Goal: Task Accomplishment & Management: Complete application form

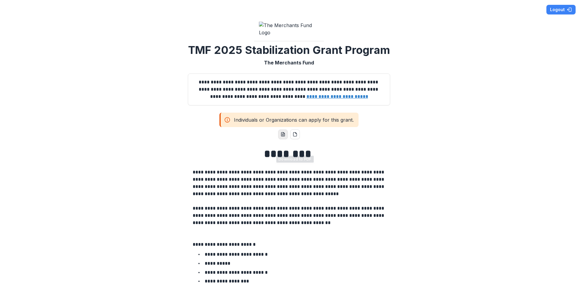
scroll to position [2, 0]
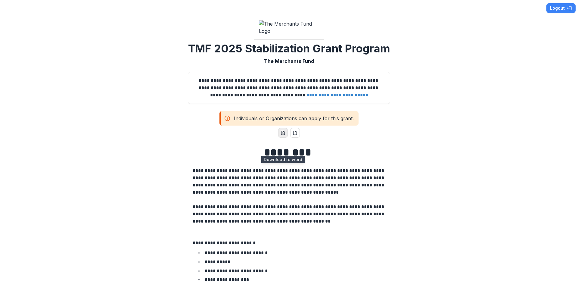
click at [279, 138] on button "word-download" at bounding box center [283, 133] width 10 height 10
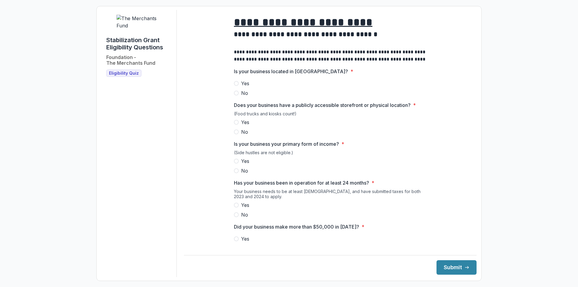
click at [245, 87] on span "Yes" at bounding box center [245, 83] width 8 height 7
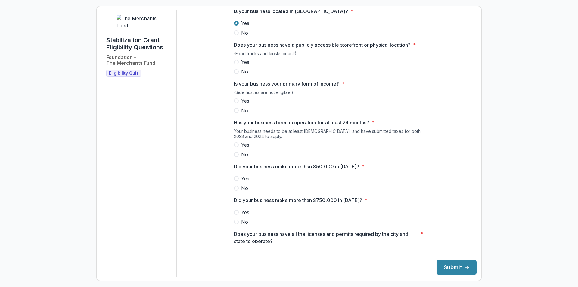
click at [247, 66] on span "Yes" at bounding box center [245, 61] width 8 height 7
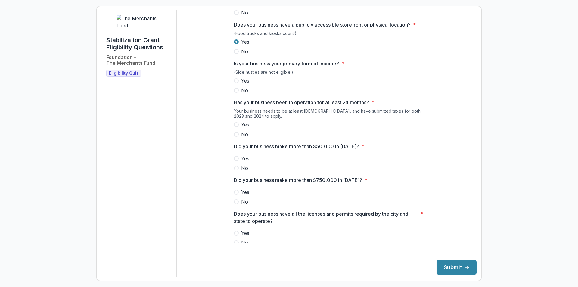
scroll to position [90, 0]
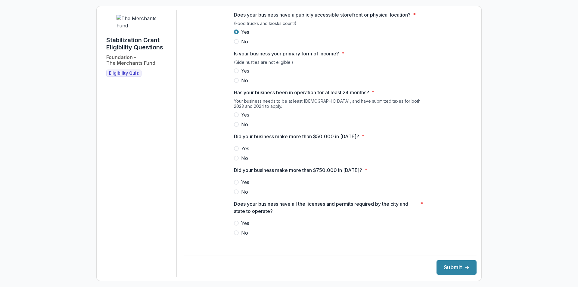
click at [247, 74] on span "Yes" at bounding box center [245, 70] width 8 height 7
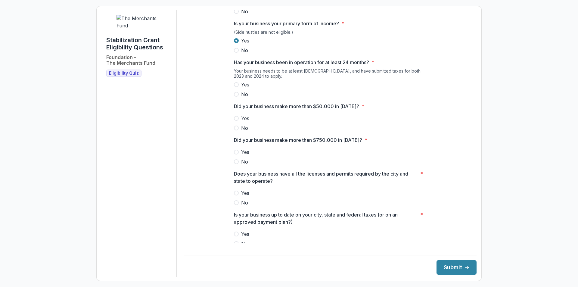
click at [259, 88] on label "Yes" at bounding box center [330, 84] width 193 height 7
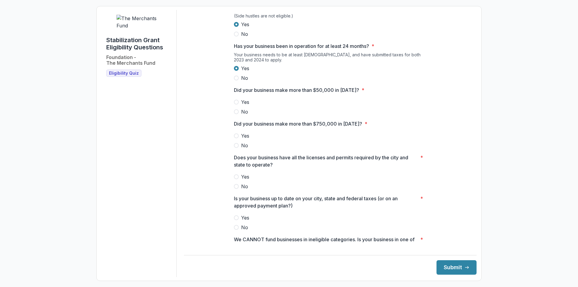
scroll to position [151, 0]
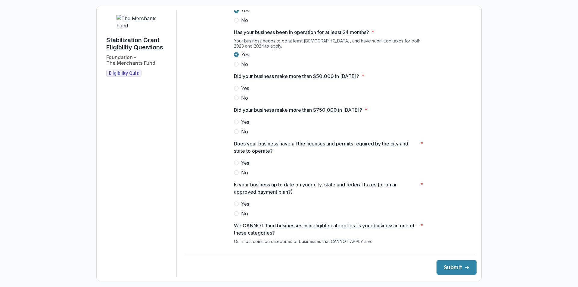
click at [247, 92] on span "Yes" at bounding box center [245, 88] width 8 height 7
click at [243, 135] on span "No" at bounding box center [244, 131] width 7 height 7
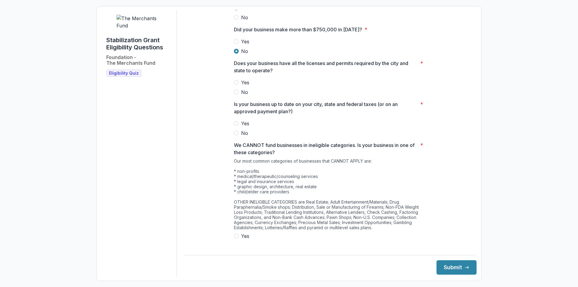
scroll to position [241, 0]
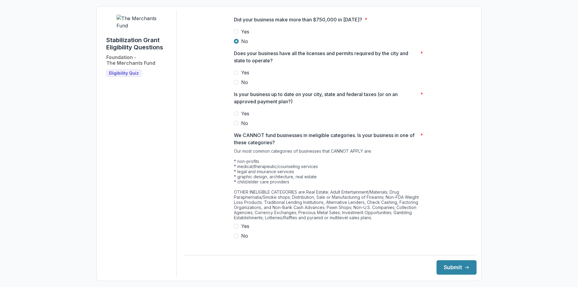
click at [246, 76] on span "Yes" at bounding box center [245, 72] width 8 height 7
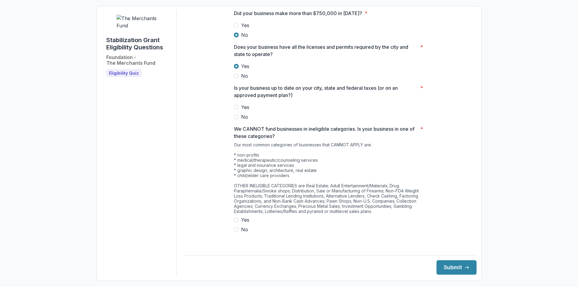
click at [247, 111] on span "Yes" at bounding box center [245, 107] width 8 height 7
click at [245, 233] on span "No" at bounding box center [244, 229] width 7 height 7
click at [452, 268] on button "Submit" at bounding box center [457, 267] width 40 height 14
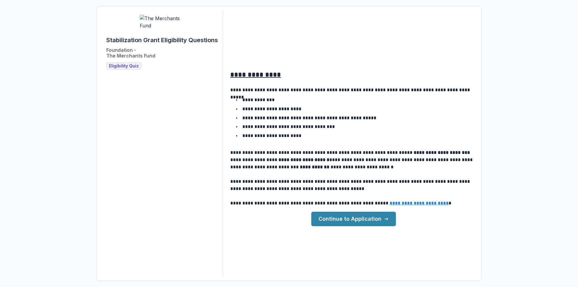
click at [351, 222] on link "Continue to Application" at bounding box center [353, 219] width 85 height 14
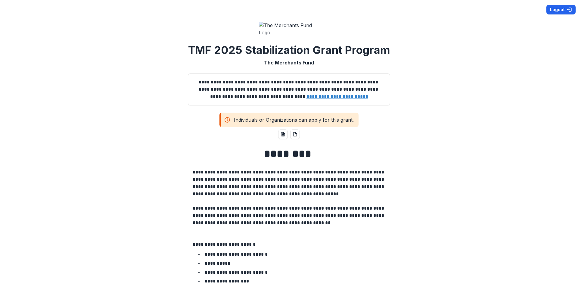
click at [561, 11] on button "Logout" at bounding box center [560, 10] width 29 height 10
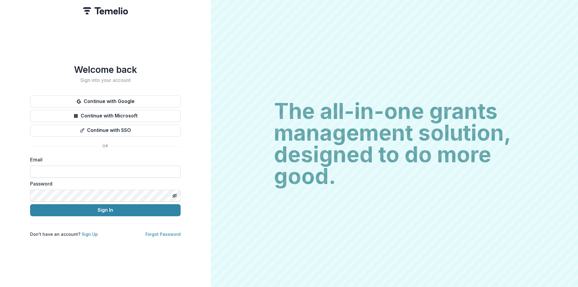
click at [71, 170] on input at bounding box center [105, 172] width 151 height 12
click at [71, 163] on label "Email" at bounding box center [103, 159] width 147 height 7
click at [73, 174] on input at bounding box center [105, 172] width 151 height 12
click at [92, 172] on input at bounding box center [105, 172] width 151 height 12
paste input "**********"
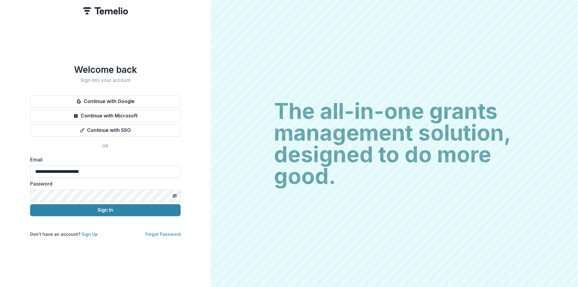
type input "**********"
click at [176, 195] on icon "Toggle password visibility" at bounding box center [174, 195] width 5 height 5
click at [114, 210] on button "Sign In" at bounding box center [105, 210] width 151 height 12
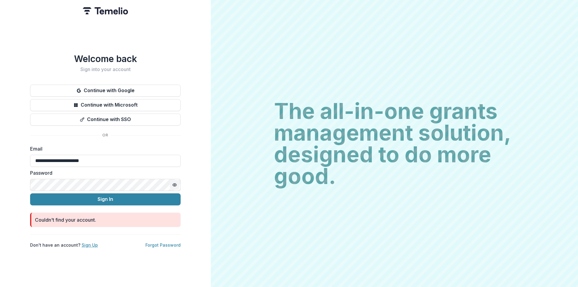
click at [85, 245] on link "Sign Up" at bounding box center [90, 244] width 16 height 5
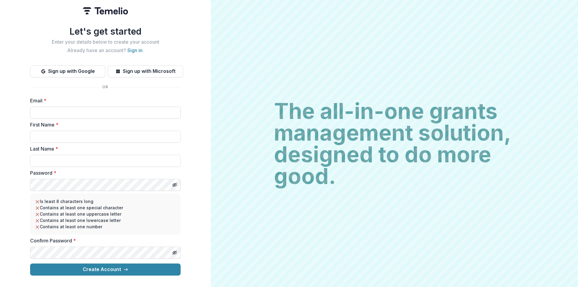
click at [141, 113] on input "Email *" at bounding box center [105, 113] width 151 height 12
type input "**********"
click at [69, 137] on input "First Name *" at bounding box center [105, 137] width 151 height 12
type input "*"
click at [115, 140] on input "First Name *" at bounding box center [105, 137] width 151 height 12
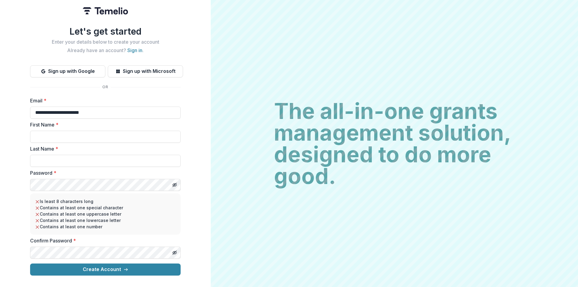
paste input "*****"
type input "*****"
click at [55, 162] on input "Last Name *" at bounding box center [105, 161] width 151 height 12
paste input "***"
type input "***"
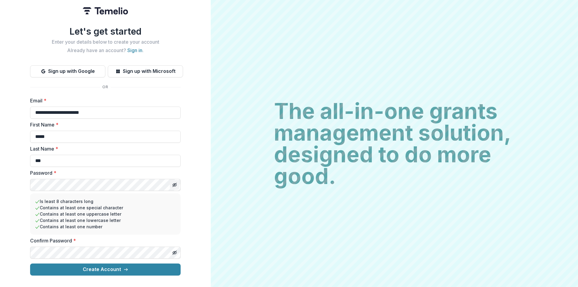
click at [176, 182] on icon "Toggle password visibility" at bounding box center [174, 184] width 5 height 5
click at [0, 188] on html "**********" at bounding box center [289, 143] width 578 height 287
click at [173, 251] on icon "Toggle password visibility" at bounding box center [174, 252] width 5 height 5
click at [89, 273] on button "Create Account" at bounding box center [105, 269] width 151 height 12
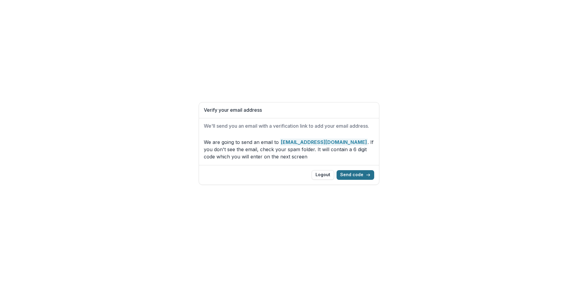
click at [365, 174] on button "Send code" at bounding box center [356, 175] width 38 height 10
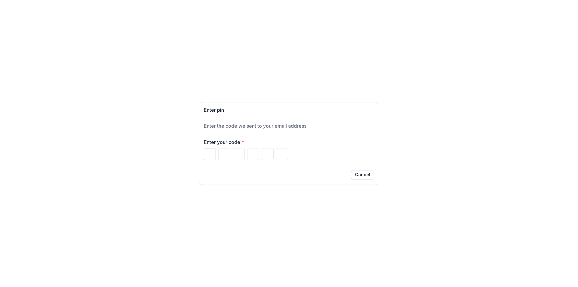
click at [206, 157] on input "Please enter your pin code" at bounding box center [210, 154] width 12 height 12
click at [213, 155] on input "Please enter your pin code" at bounding box center [210, 154] width 12 height 12
type input "*"
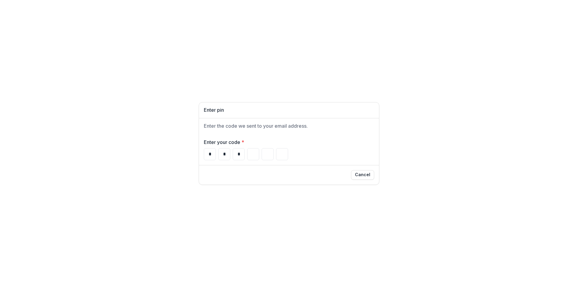
type input "*"
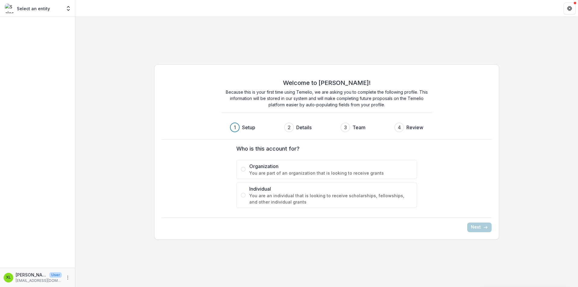
click at [372, 172] on span "You are part of an organization that is looking to receive grants" at bounding box center [330, 173] width 163 height 6
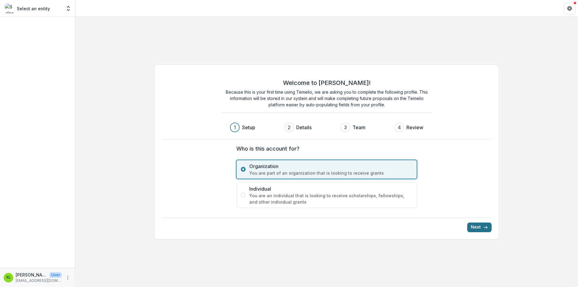
click at [478, 227] on button "Next" at bounding box center [479, 228] width 24 height 10
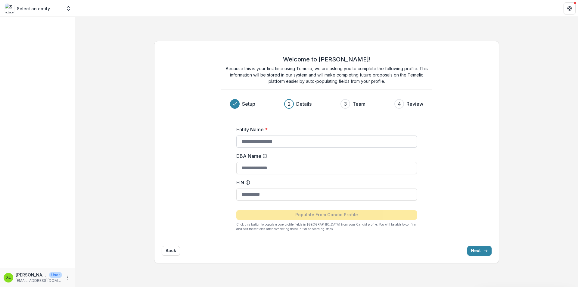
click at [299, 145] on input "Entity Name *" at bounding box center [326, 141] width 181 height 12
type input "**********"
click at [251, 190] on input "EIN" at bounding box center [326, 194] width 181 height 12
click at [277, 198] on input "EIN" at bounding box center [326, 194] width 181 height 12
click at [318, 196] on input "EIN" at bounding box center [326, 194] width 181 height 12
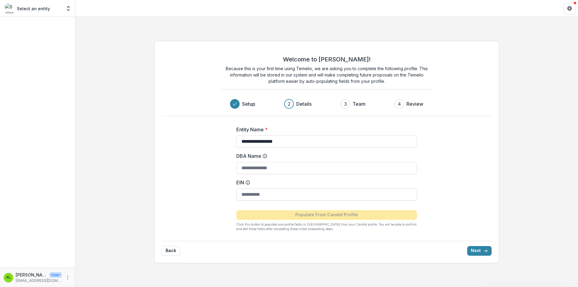
paste input "**********"
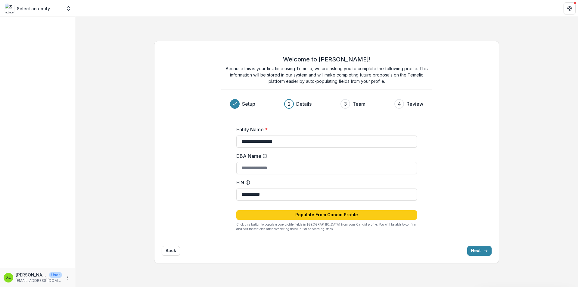
type input "**********"
click at [329, 235] on div "**********" at bounding box center [326, 176] width 241 height 120
click at [328, 214] on button "Populate From Candid Profile" at bounding box center [326, 215] width 181 height 10
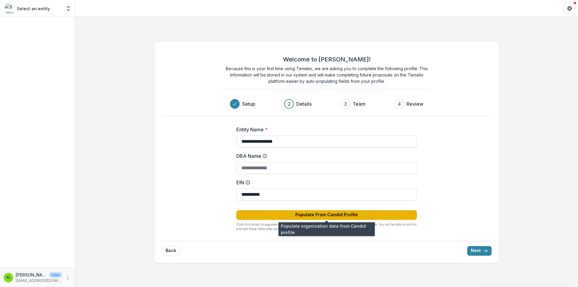
click at [329, 213] on button "Populate From Candid Profile" at bounding box center [326, 215] width 181 height 10
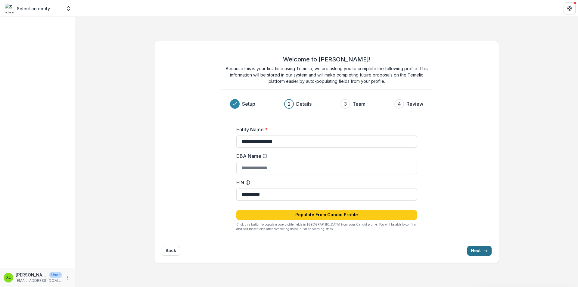
click at [478, 253] on button "Next" at bounding box center [479, 251] width 24 height 10
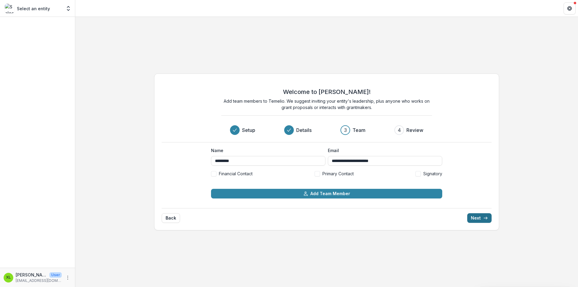
click at [487, 218] on line "submit" at bounding box center [485, 218] width 3 height 0
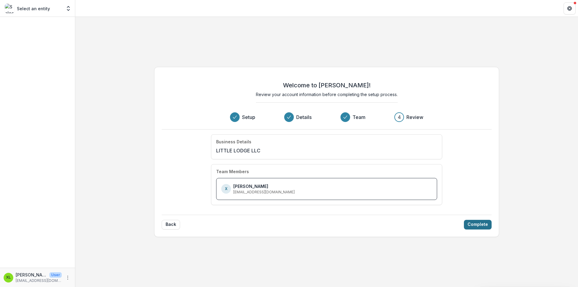
click at [485, 221] on button "Complete" at bounding box center [478, 225] width 28 height 10
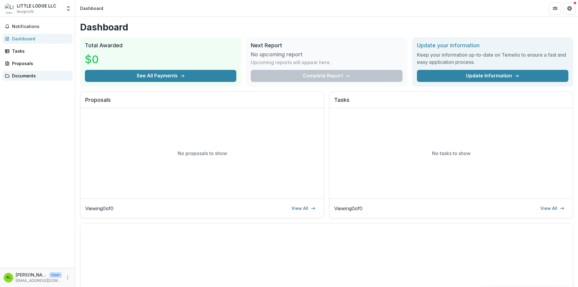
click at [41, 76] on div "Documents" at bounding box center [40, 76] width 56 height 6
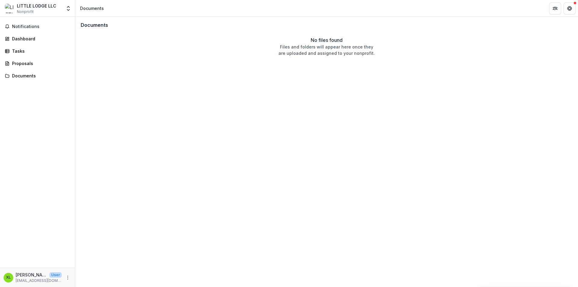
click at [36, 70] on div "Notifications Dashboard Tasks Proposals Documents" at bounding box center [37, 142] width 75 height 251
drag, startPoint x: 34, startPoint y: 66, endPoint x: 29, endPoint y: 64, distance: 5.4
click at [34, 66] on div "Proposals" at bounding box center [40, 63] width 56 height 6
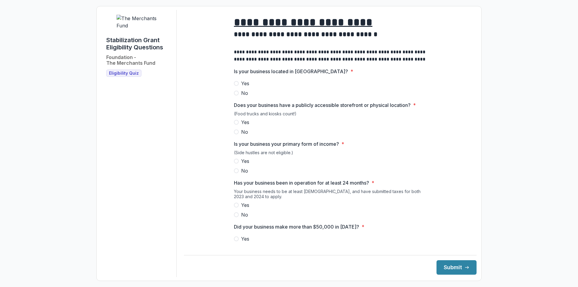
click at [244, 87] on span "Yes" at bounding box center [245, 83] width 8 height 7
click at [246, 126] on span "Yes" at bounding box center [245, 122] width 8 height 7
click at [245, 165] on span "Yes" at bounding box center [245, 160] width 8 height 7
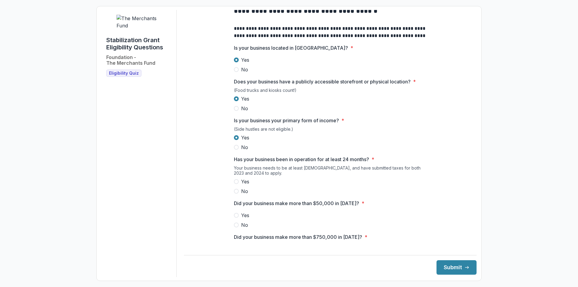
scroll to position [60, 0]
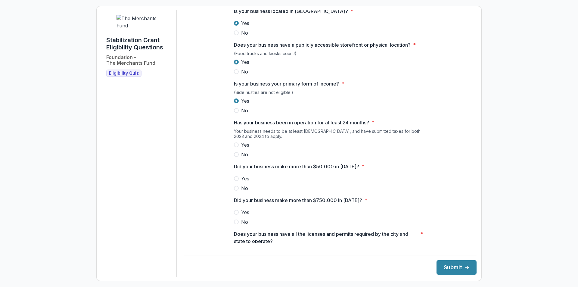
click at [246, 148] on span "Yes" at bounding box center [245, 144] width 8 height 7
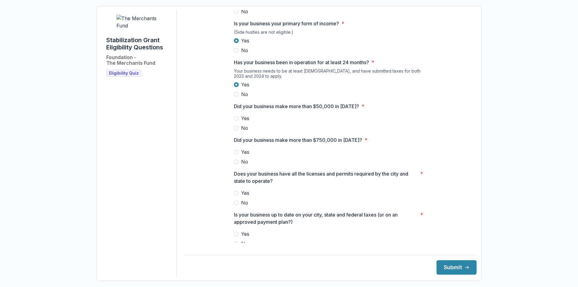
click at [247, 122] on span "Yes" at bounding box center [245, 118] width 8 height 7
click at [244, 165] on span "No" at bounding box center [244, 161] width 7 height 7
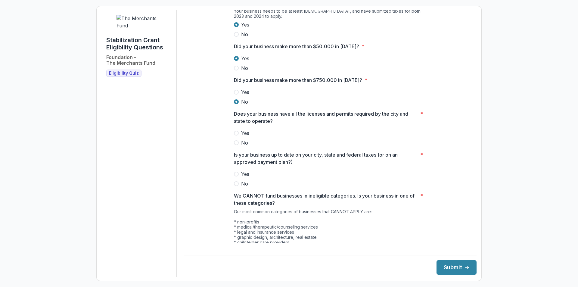
scroll to position [181, 0]
click at [248, 136] on span "Yes" at bounding box center [245, 132] width 8 height 7
click at [242, 177] on span "Yes" at bounding box center [245, 173] width 8 height 7
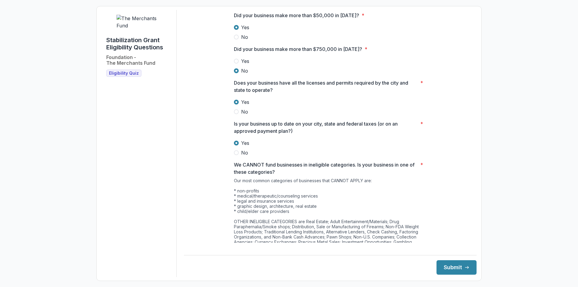
scroll to position [247, 0]
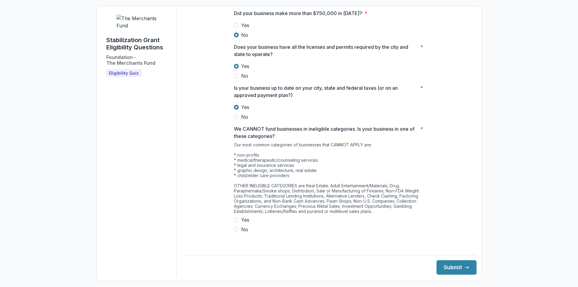
click at [241, 233] on span "No" at bounding box center [244, 229] width 7 height 7
click at [444, 264] on button "Submit" at bounding box center [457, 267] width 40 height 14
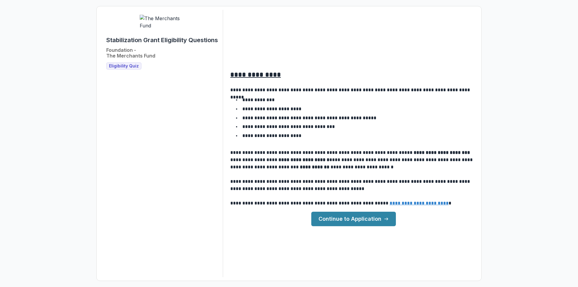
click at [328, 214] on link "Continue to Application" at bounding box center [353, 219] width 85 height 14
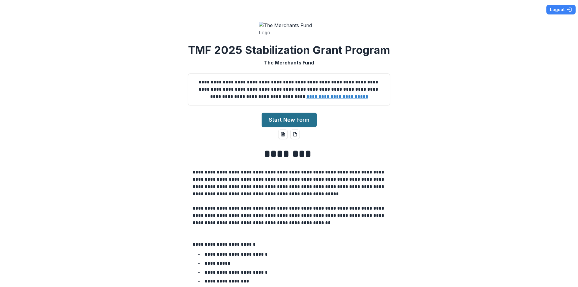
click at [310, 127] on button "Start New Form" at bounding box center [289, 120] width 55 height 14
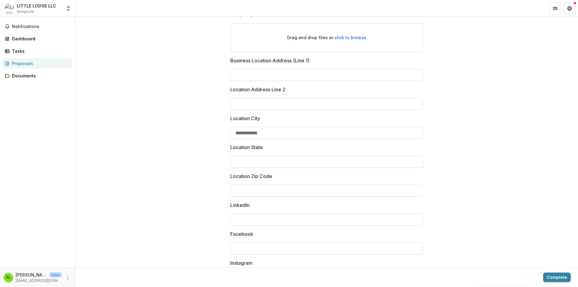
scroll to position [313, 0]
